Goal: Information Seeking & Learning: Check status

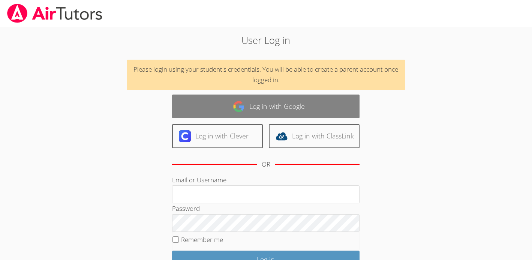
click at [272, 105] on link "Log in with Google" at bounding box center [266, 107] width 188 height 24
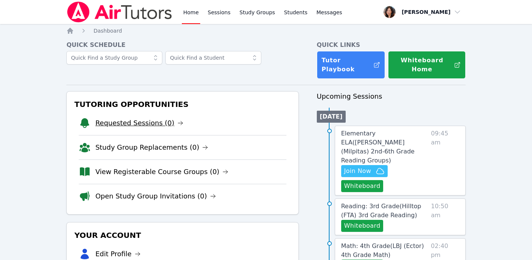
click at [139, 118] on link "Requested Sessions (0)" at bounding box center [139, 123] width 88 height 11
